Goal: Task Accomplishment & Management: Manage account settings

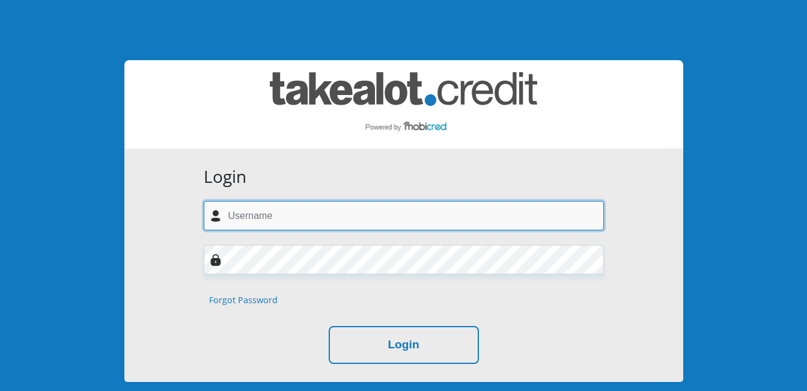
click at [296, 212] on input "text" at bounding box center [404, 215] width 400 height 29
type input "jansencecilia0@gmail.com"
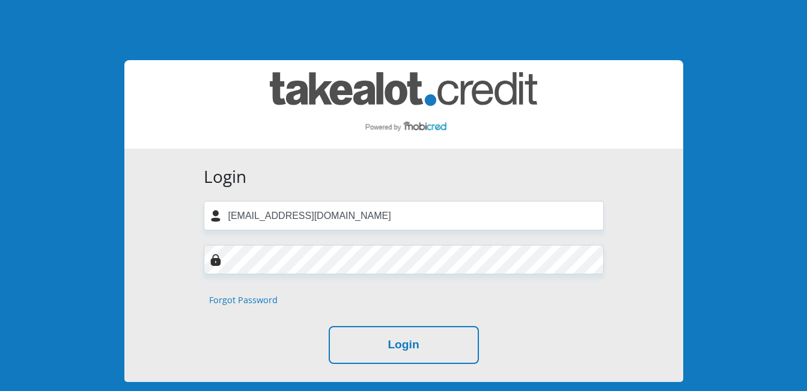
click at [216, 259] on img at bounding box center [216, 260] width 12 height 12
click at [216, 260] on img at bounding box center [216, 260] width 12 height 12
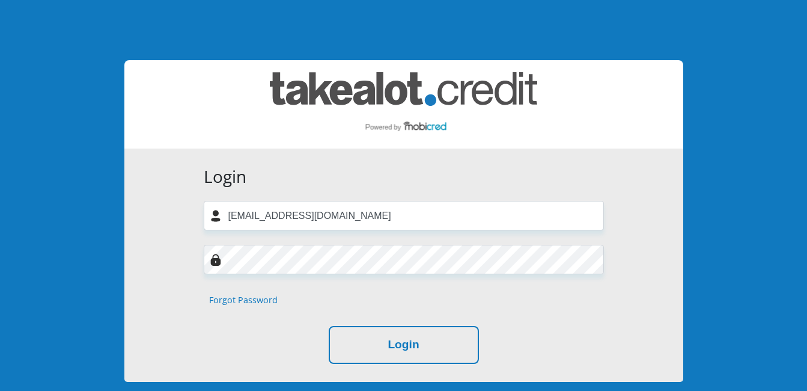
click at [216, 260] on img at bounding box center [216, 260] width 12 height 12
click at [231, 299] on link "Forgot Password" at bounding box center [243, 299] width 69 height 13
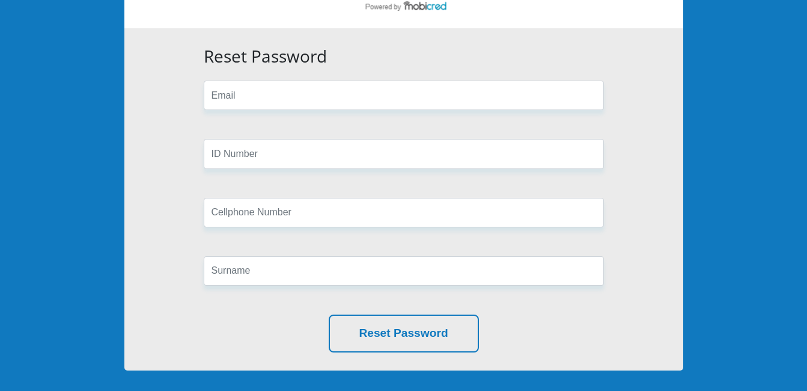
scroll to position [60, 0]
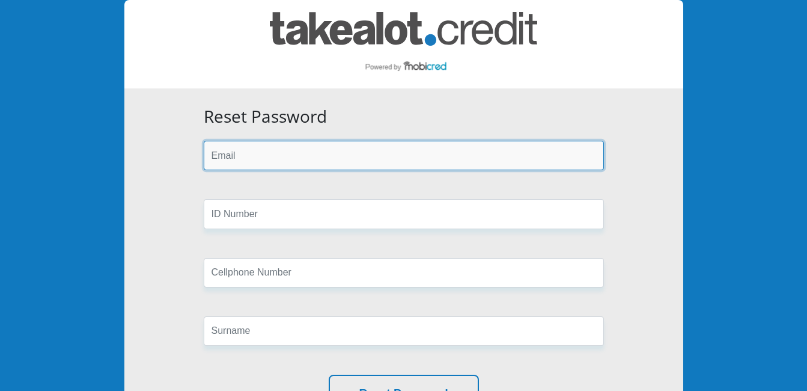
click at [237, 155] on input "email" at bounding box center [404, 155] width 400 height 29
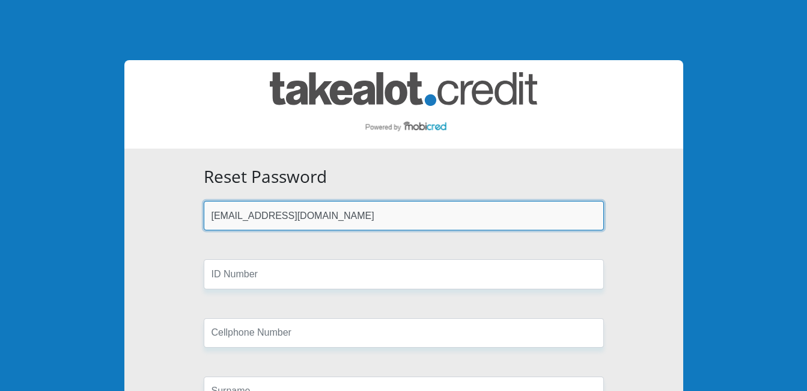
type input "jansencecilia0@gmail.com"
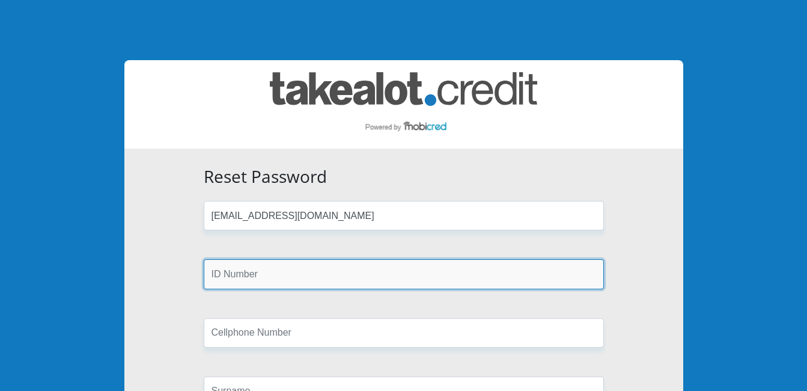
click at [593, 273] on input "text" at bounding box center [404, 273] width 400 height 29
type input "7810310170084"
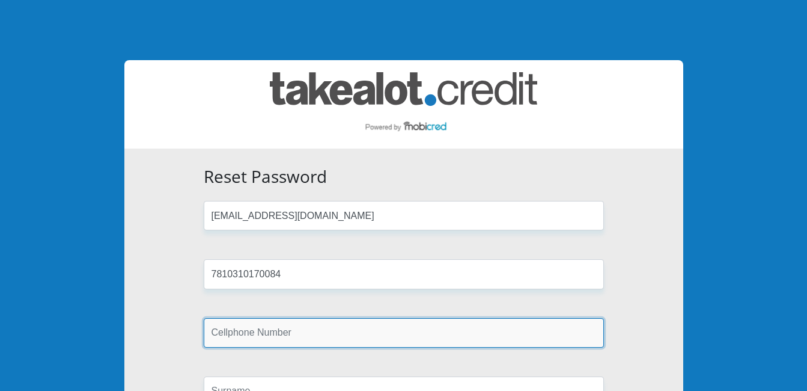
click at [490, 341] on input "text" at bounding box center [404, 332] width 400 height 29
type input "0782246444"
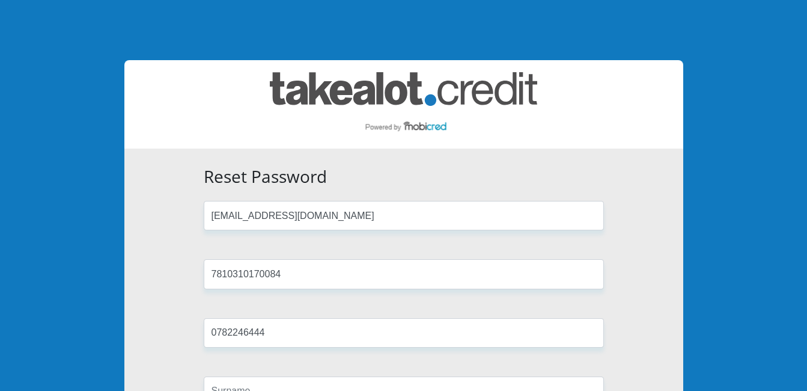
click at [567, 363] on form "Reset Password jansencecilia0@gmail.com 7810310170084 0782246444 Reset Password" at bounding box center [404, 320] width 418 height 306
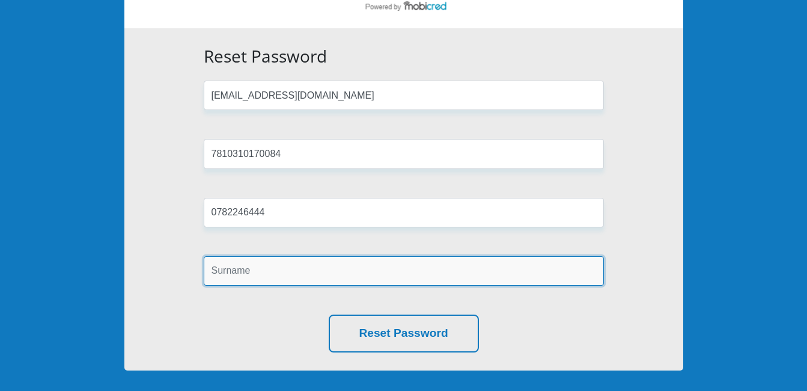
click at [254, 272] on input "text" at bounding box center [404, 270] width 400 height 29
type input "jans"
click at [329, 314] on button "Reset Password" at bounding box center [404, 333] width 150 height 38
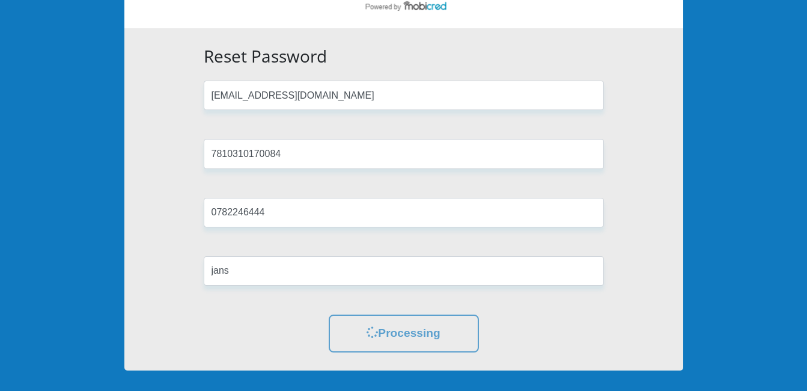
click at [531, 359] on div "Reset Password jansencecilia0@gmail.com 7810310170084 0782246444 jans Processing" at bounding box center [403, 199] width 559 height 342
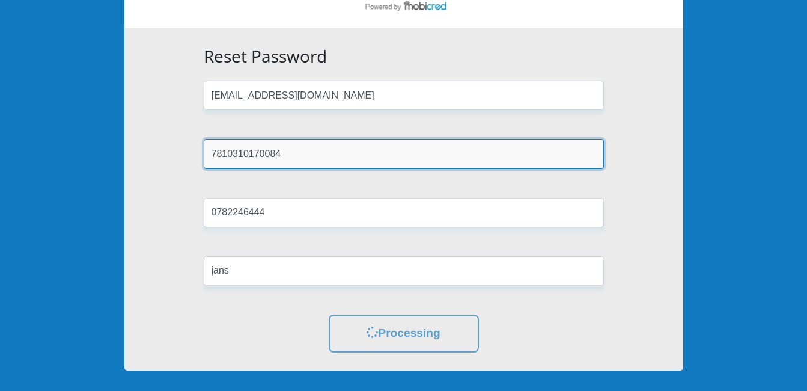
click at [304, 154] on input "7810310170084" at bounding box center [404, 153] width 400 height 29
type input "7"
type input "7810310170084"
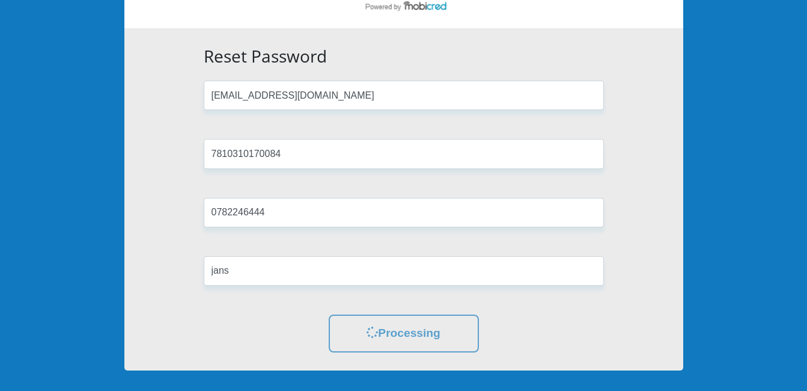
click at [647, 335] on div "Reset Password jansencecilia0@gmail.com 7810310170084 0782246444 jans Processing" at bounding box center [403, 199] width 559 height 342
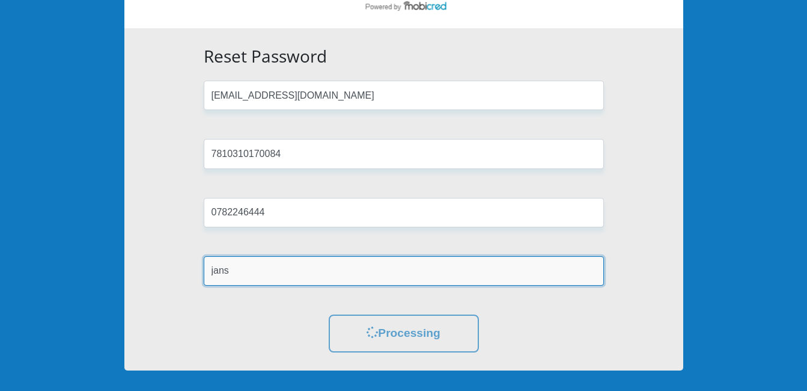
click at [236, 269] on input "jans" at bounding box center [404, 270] width 400 height 29
type input "[PERSON_NAME]"
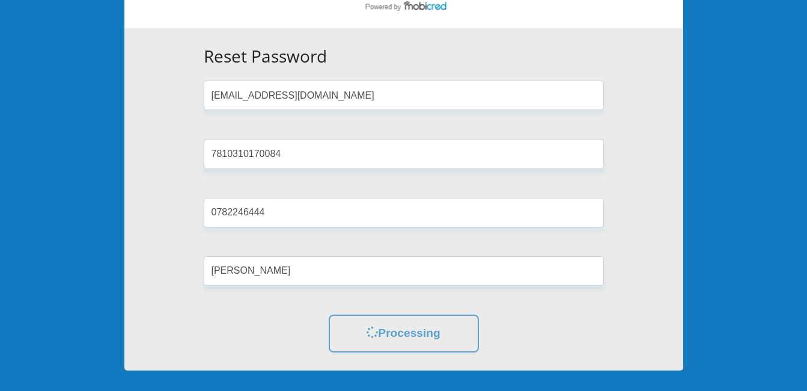
click at [616, 335] on div "Reset Password jansencecilia0@gmail.com 7810310170084 0782246444 jansen Process…" at bounding box center [403, 199] width 559 height 342
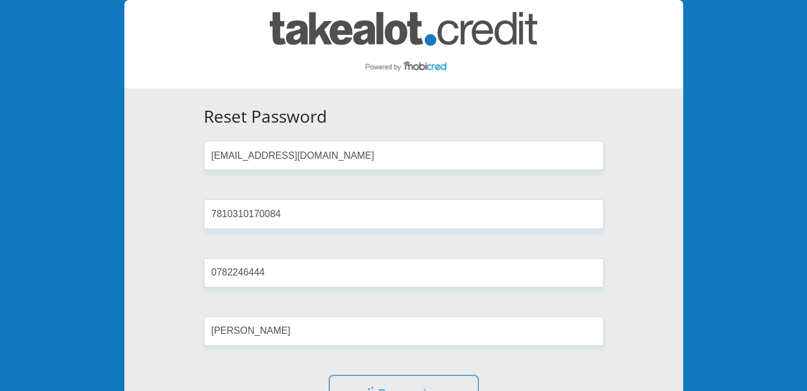
scroll to position [120, 0]
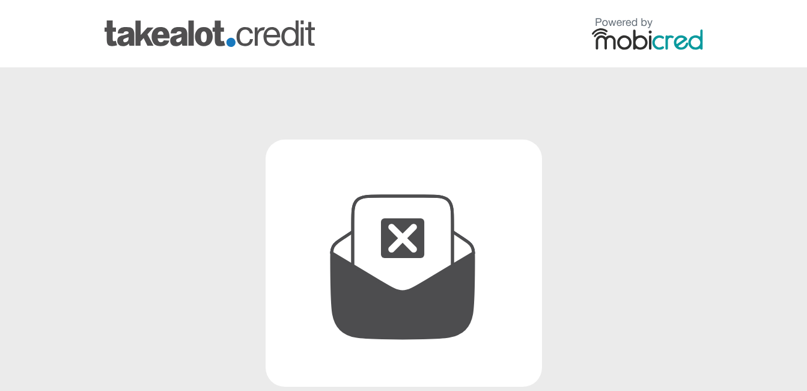
scroll to position [60, 0]
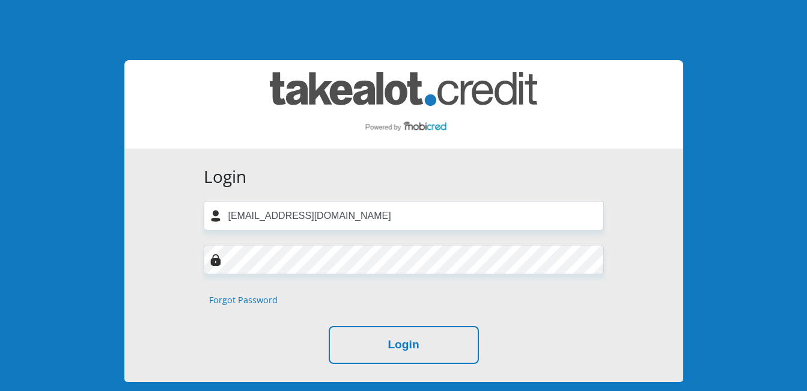
click at [310, 241] on form "Login jansencecilia0@gmail.com Forgot Password Login" at bounding box center [404, 265] width 418 height 197
click at [238, 302] on link "Forgot Password" at bounding box center [243, 299] width 69 height 13
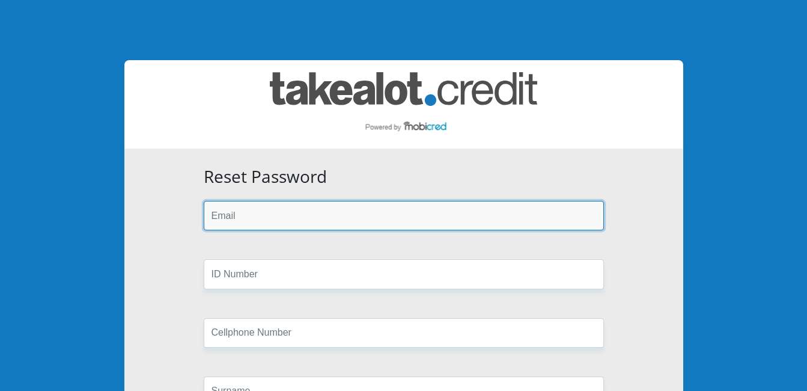
click at [230, 218] on input "email" at bounding box center [404, 215] width 400 height 29
type input "[EMAIL_ADDRESS][DOMAIN_NAME]"
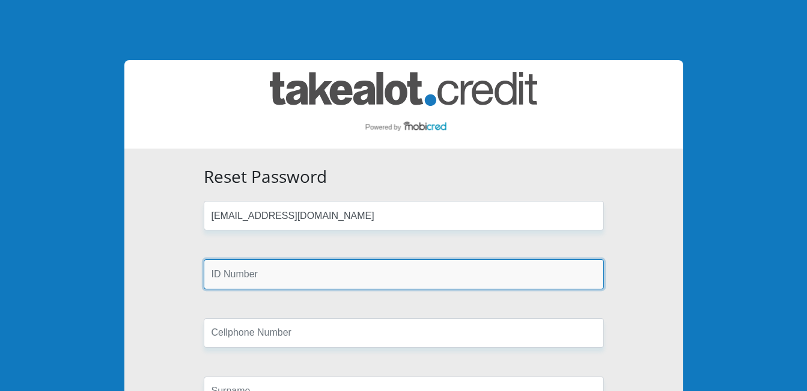
click at [487, 276] on input "text" at bounding box center [404, 273] width 400 height 29
type input "7810310170084"
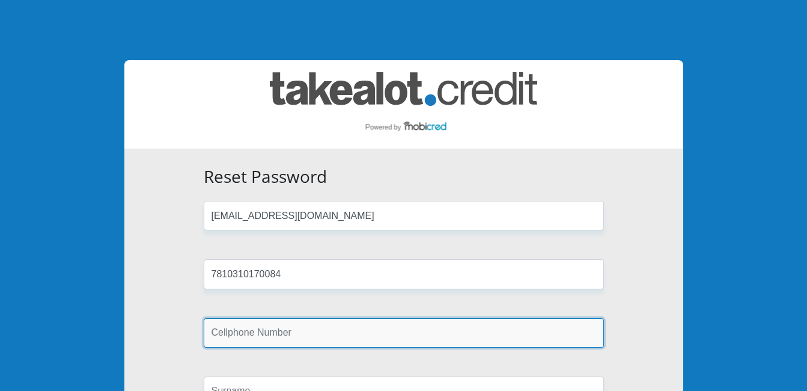
click at [274, 339] on input "text" at bounding box center [404, 332] width 400 height 29
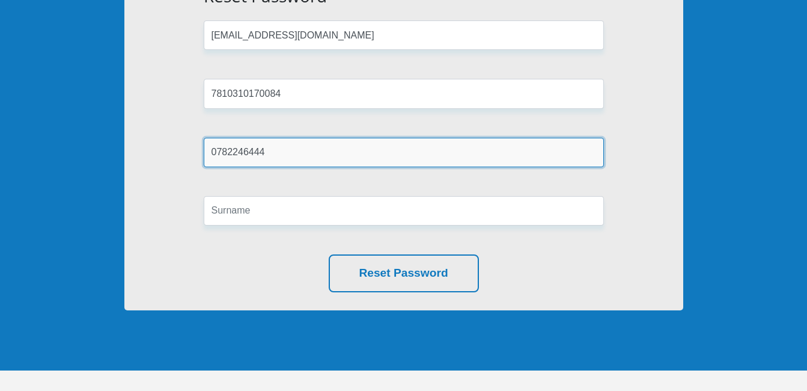
type input "0782246444"
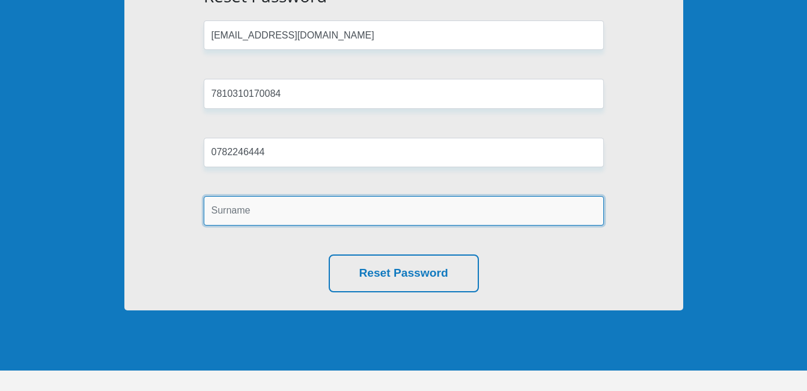
click at [266, 219] on input "text" at bounding box center [404, 210] width 400 height 29
type input "Jansen"
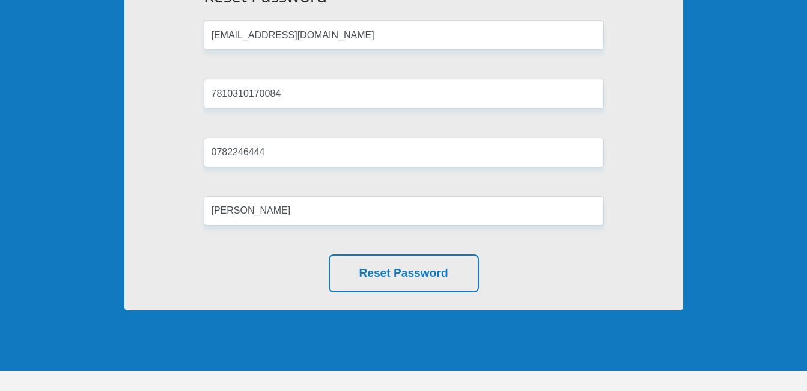
click at [534, 269] on div "Reset Password" at bounding box center [404, 273] width 400 height 38
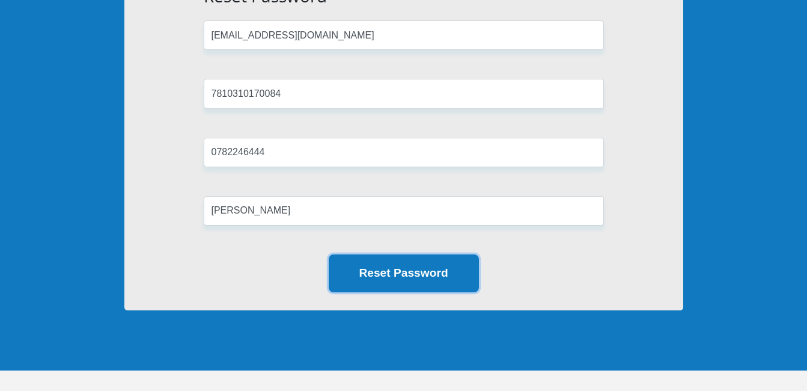
click at [437, 280] on button "Reset Password" at bounding box center [404, 273] width 150 height 38
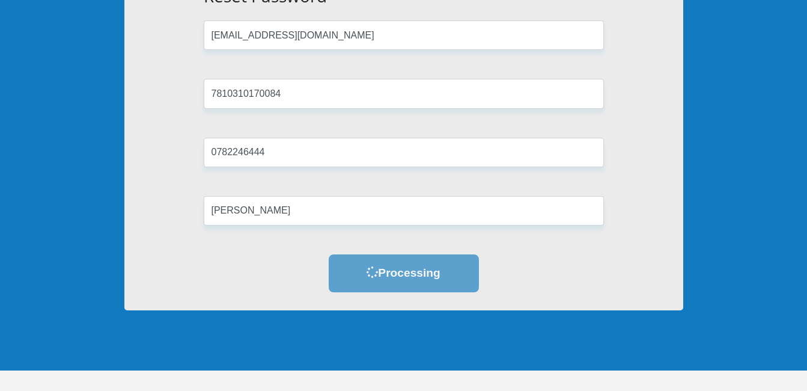
scroll to position [0, 0]
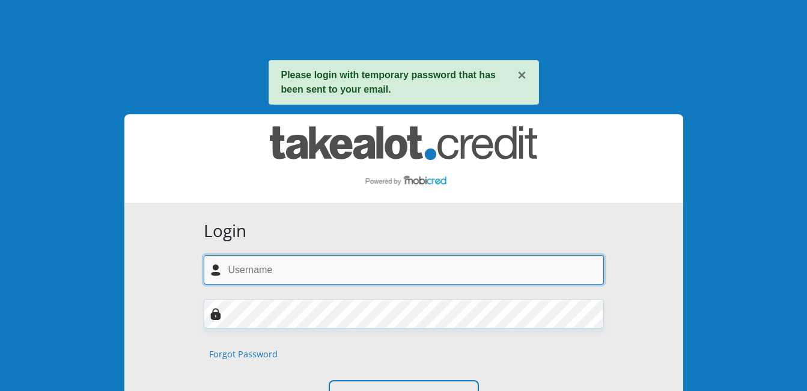
click at [257, 268] on input "text" at bounding box center [404, 269] width 400 height 29
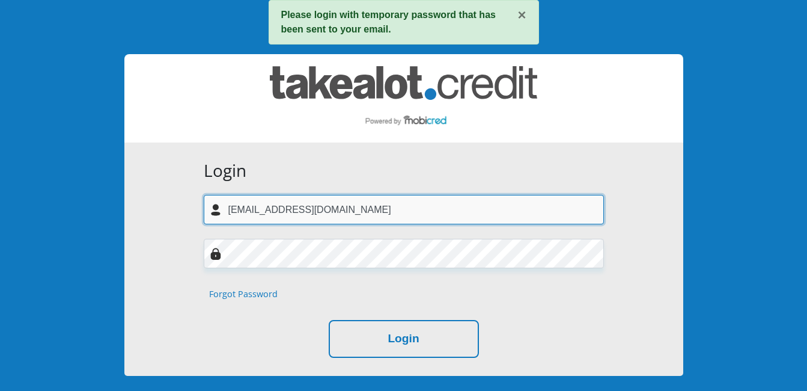
type input "[EMAIL_ADDRESS][DOMAIN_NAME]"
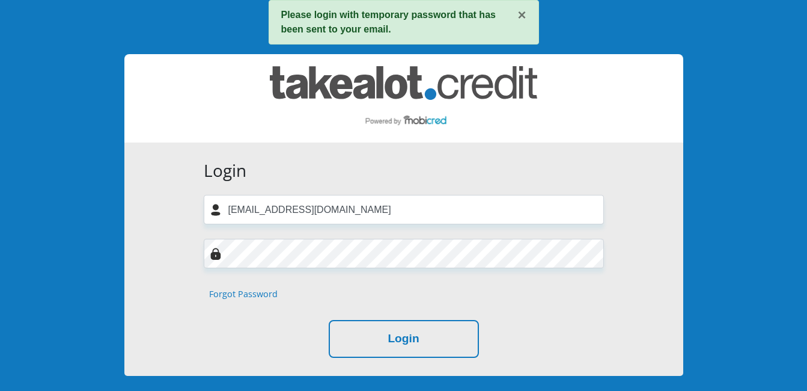
click at [573, 289] on div "Forgot Password" at bounding box center [404, 293] width 418 height 13
click at [551, 319] on form "Login jansencecilia0@gmail.com Forgot Password Login" at bounding box center [404, 258] width 418 height 197
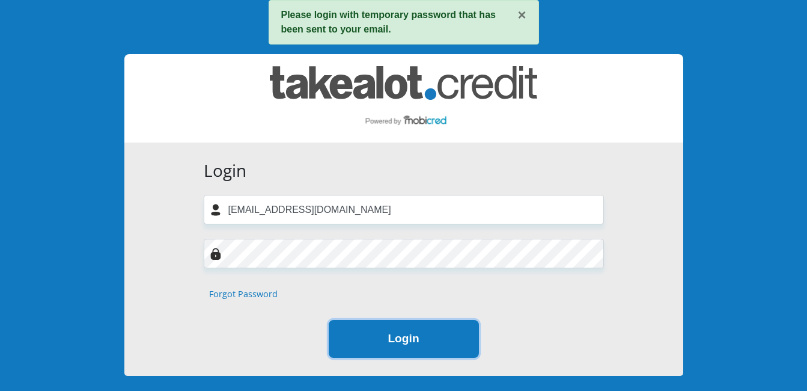
click at [390, 341] on button "Login" at bounding box center [404, 339] width 150 height 38
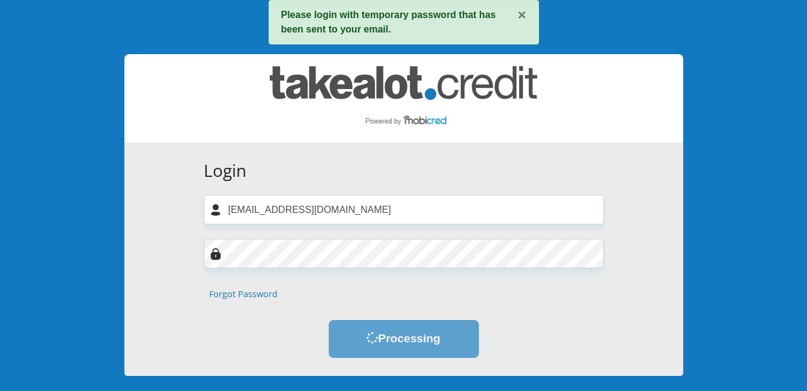
scroll to position [0, 0]
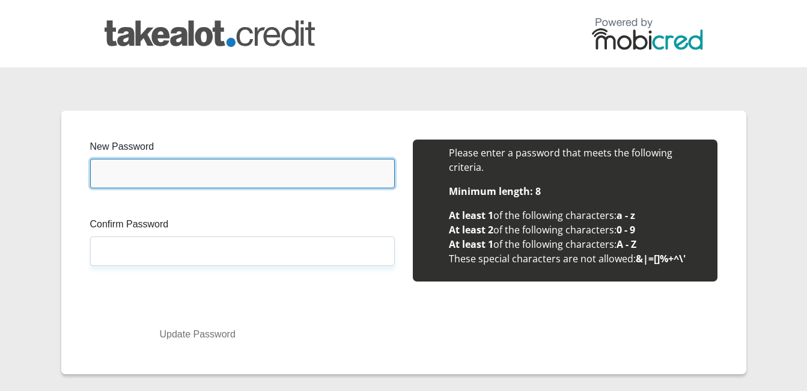
click at [160, 177] on input "New Password" at bounding box center [242, 173] width 305 height 29
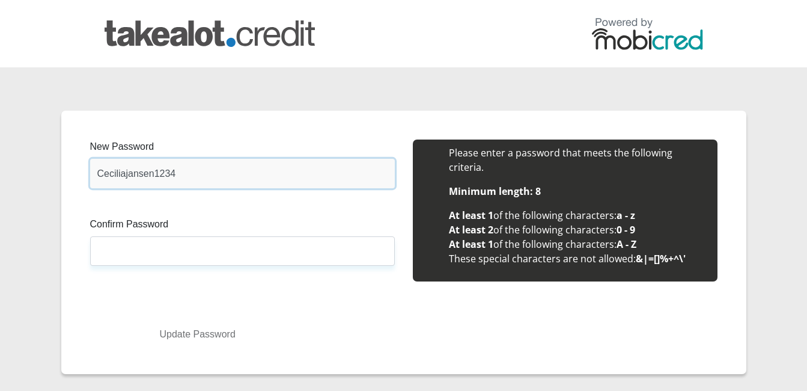
type input "Ceciliajansen1234"
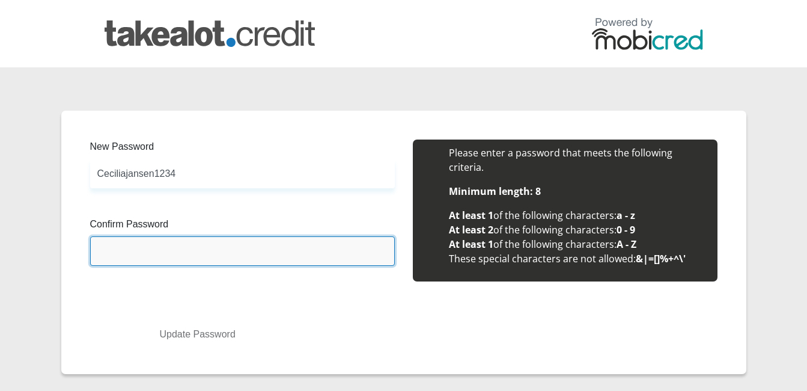
click at [115, 248] on input "Confirm Password" at bounding box center [242, 250] width 305 height 29
type input "Ceciliajansen1234"
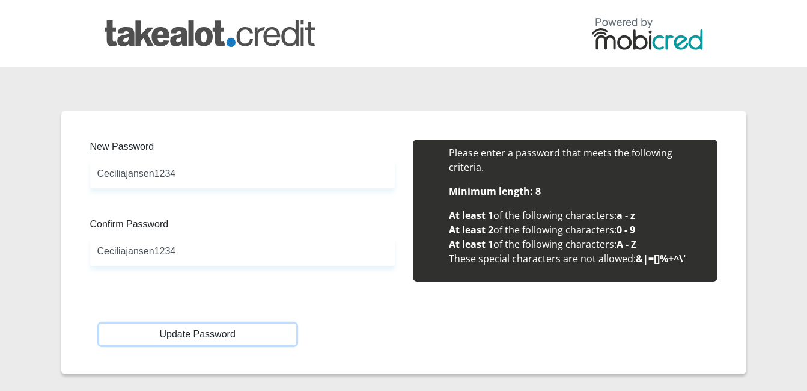
click at [207, 334] on button "Update Password" at bounding box center [197, 334] width 197 height 22
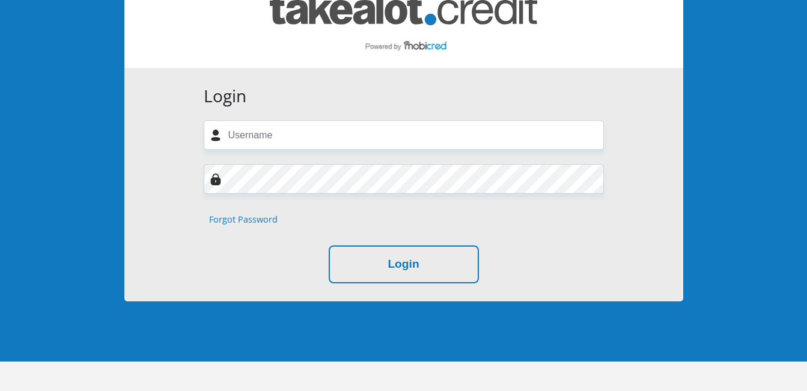
scroll to position [159, 0]
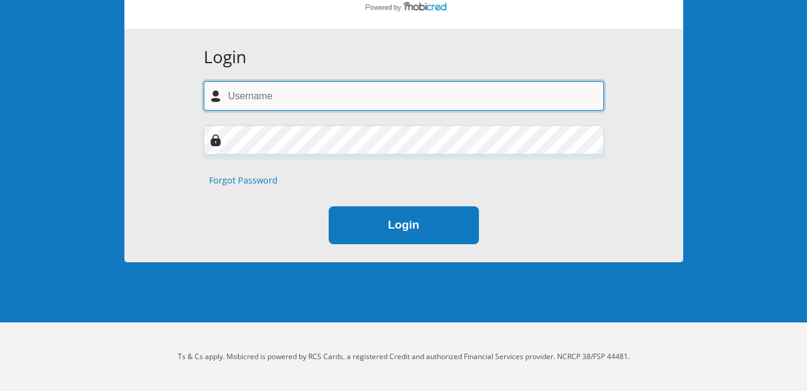
type input "jansencecilia0@gmail.com"
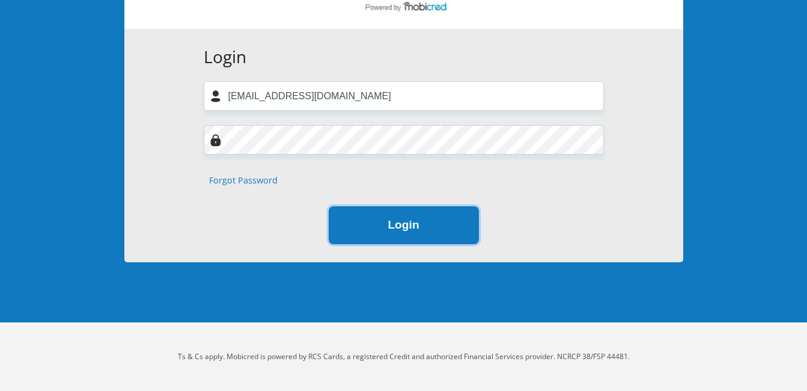
click at [429, 233] on button "Login" at bounding box center [404, 225] width 150 height 38
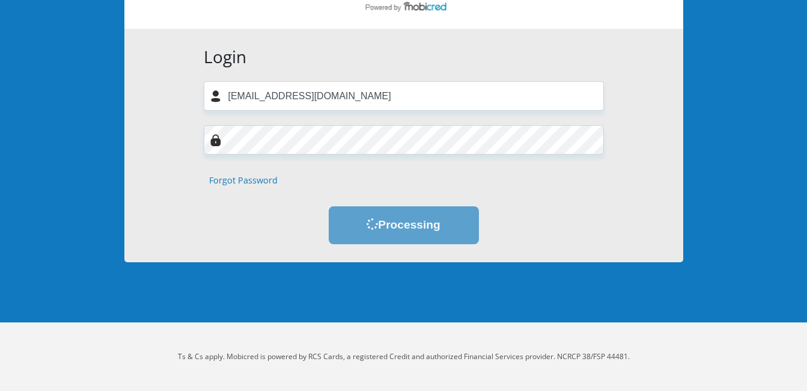
scroll to position [0, 0]
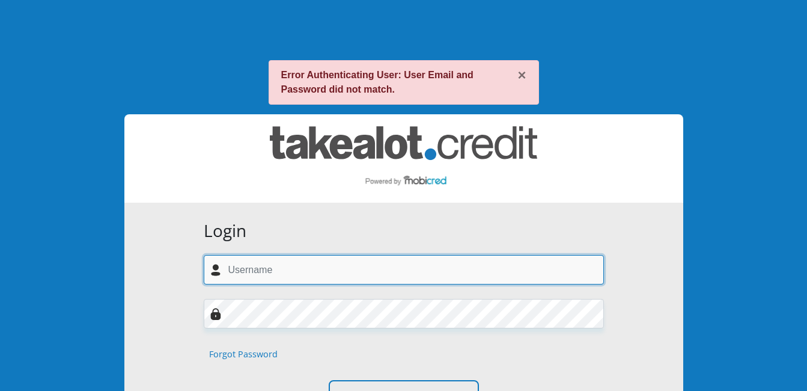
type input "[EMAIL_ADDRESS][DOMAIN_NAME]"
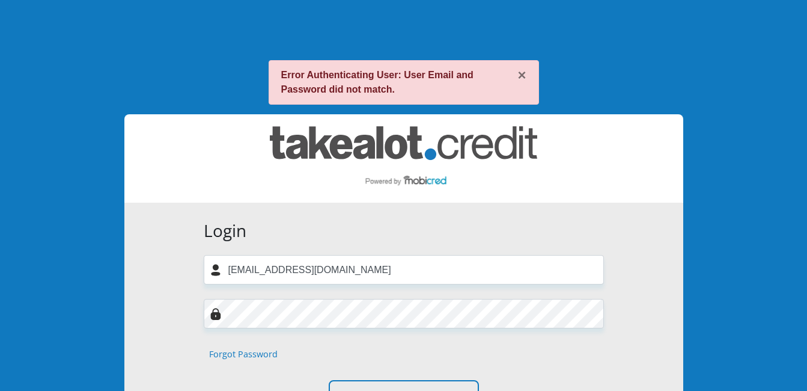
click at [508, 73] on div "× Error Authenticating User: User Email and Password did not match." at bounding box center [404, 82] width 270 height 44
click at [519, 79] on button "×" at bounding box center [522, 75] width 8 height 14
